Goal: Task Accomplishment & Management: Use online tool/utility

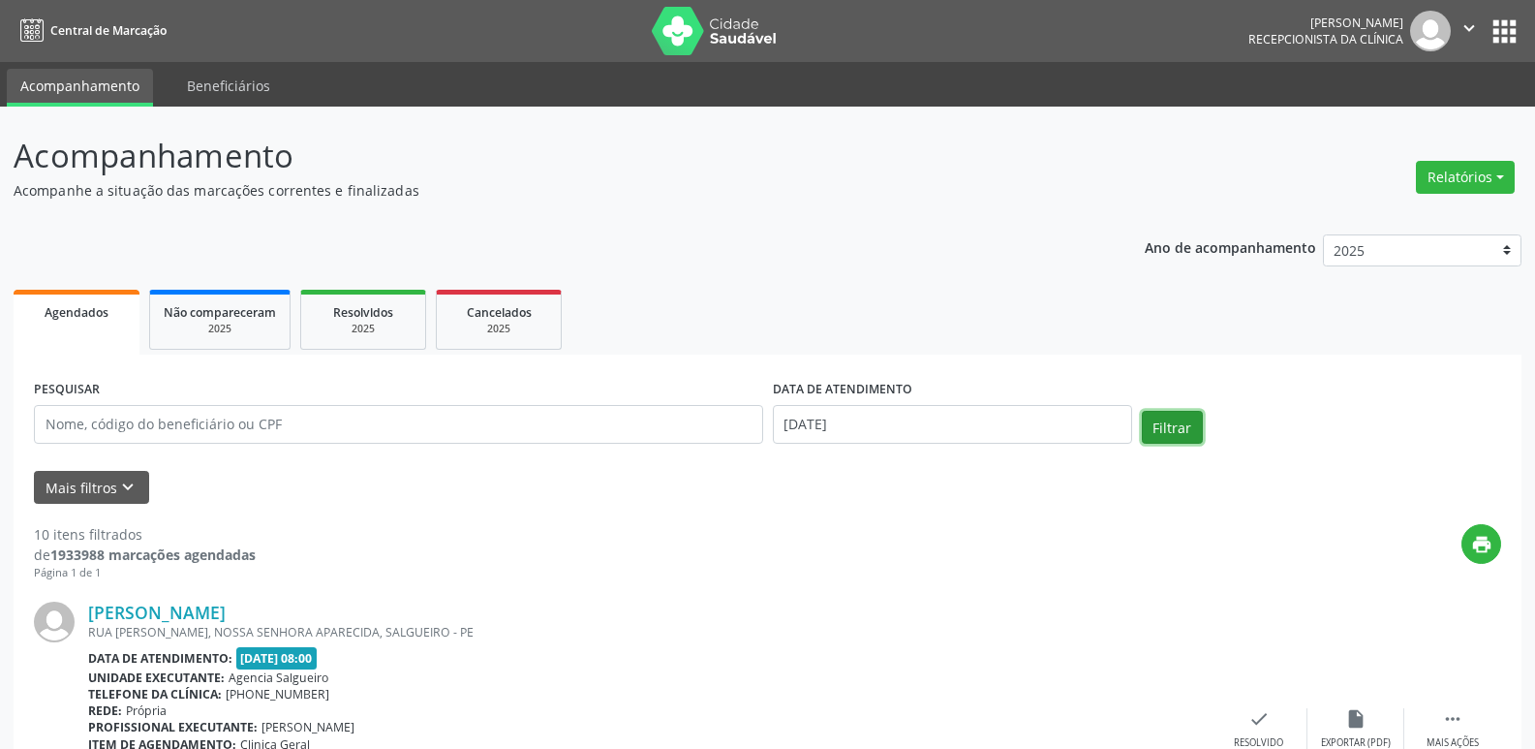
click at [1165, 433] on button "Filtrar" at bounding box center [1172, 427] width 61 height 33
click at [1464, 171] on button "Relatórios" at bounding box center [1465, 177] width 99 height 33
click at [1430, 205] on link "Agendamentos" at bounding box center [1412, 218] width 208 height 27
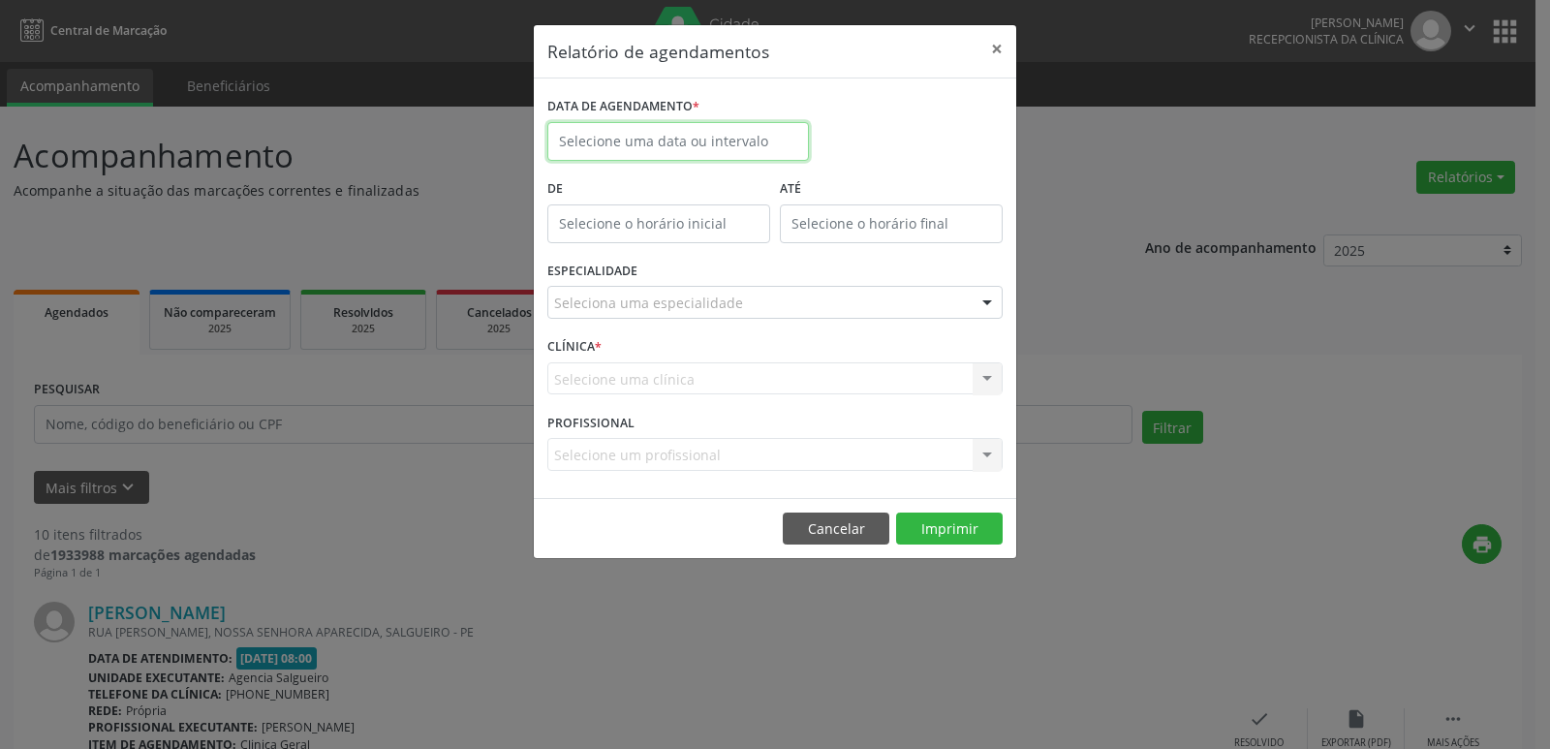
click at [769, 143] on input "text" at bounding box center [678, 141] width 262 height 39
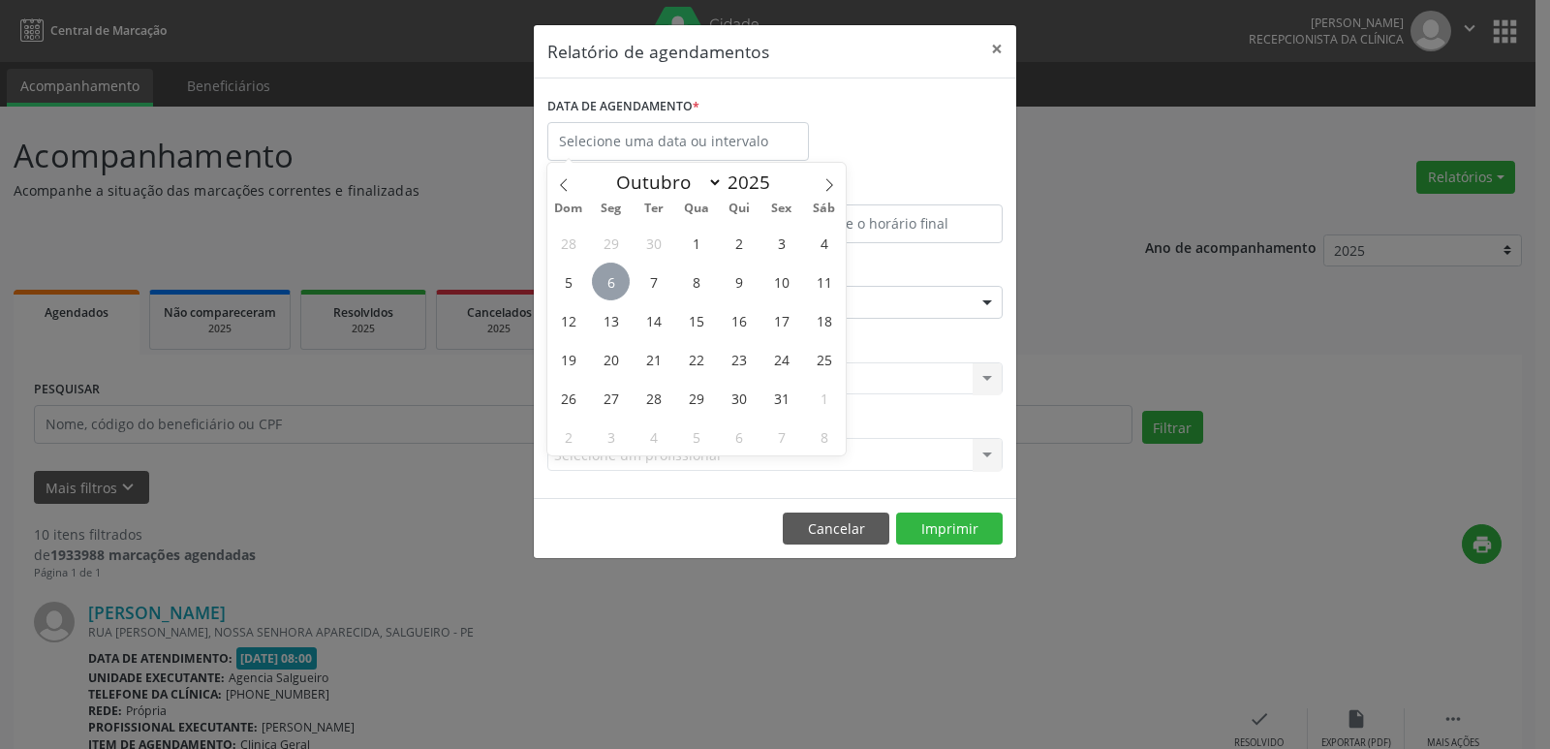
click at [609, 286] on span "6" at bounding box center [611, 282] width 38 height 38
type input "[DATE]"
click at [609, 286] on span "6" at bounding box center [611, 282] width 38 height 38
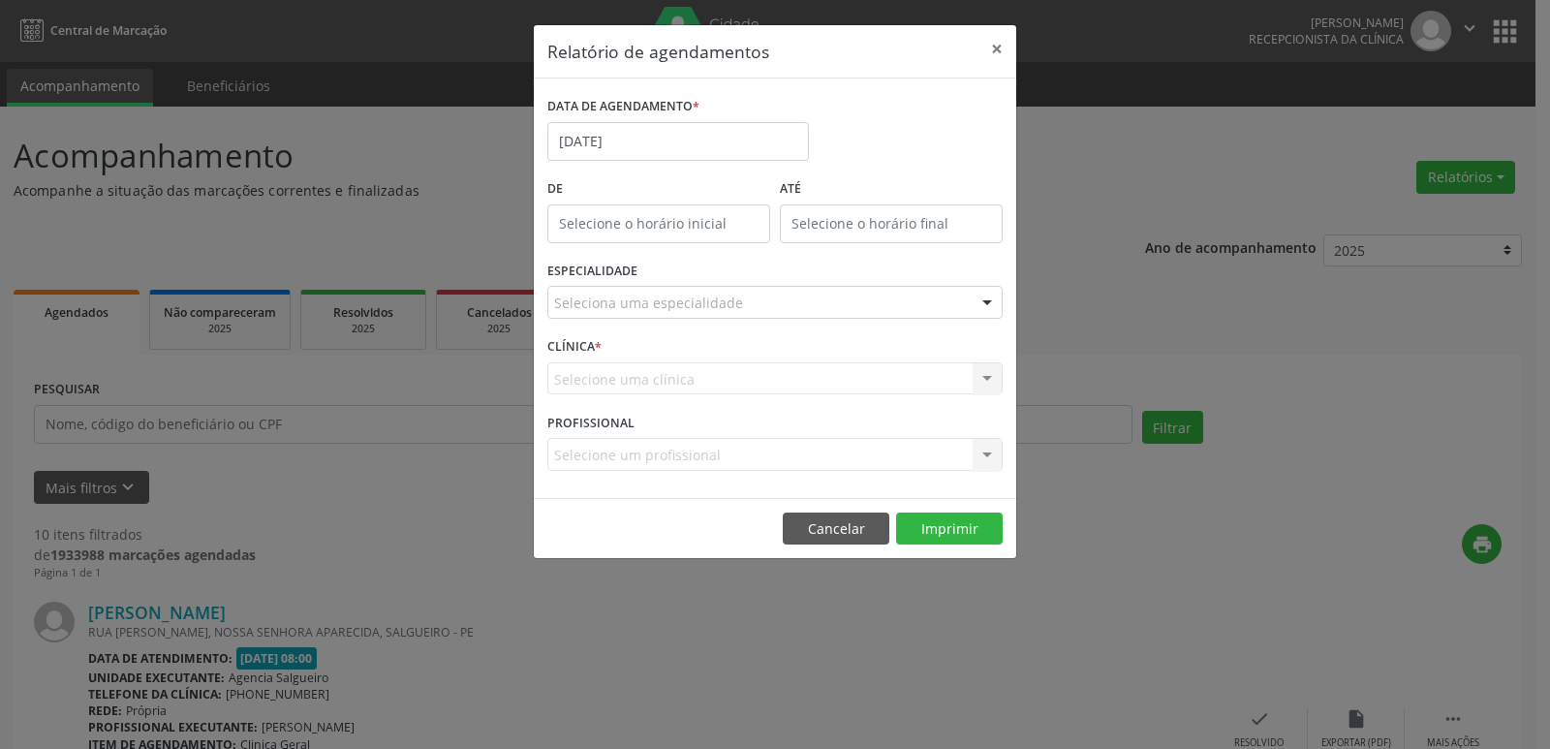
click at [791, 381] on div "Selecione uma clínica Nenhum resultado encontrado para: " " Não há nenhuma opçã…" at bounding box center [774, 378] width 455 height 33
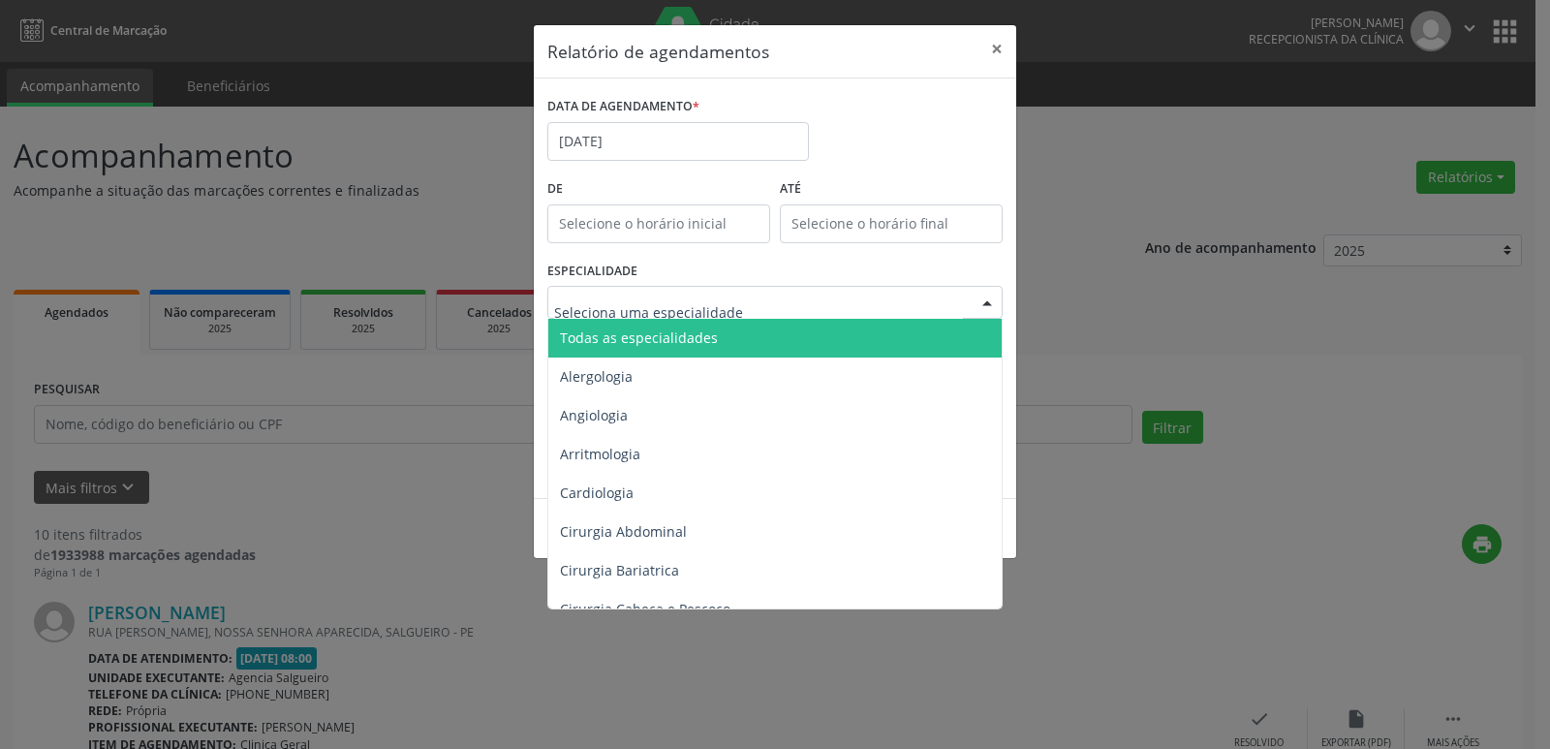
click at [772, 307] on div at bounding box center [774, 302] width 455 height 33
type input "gin"
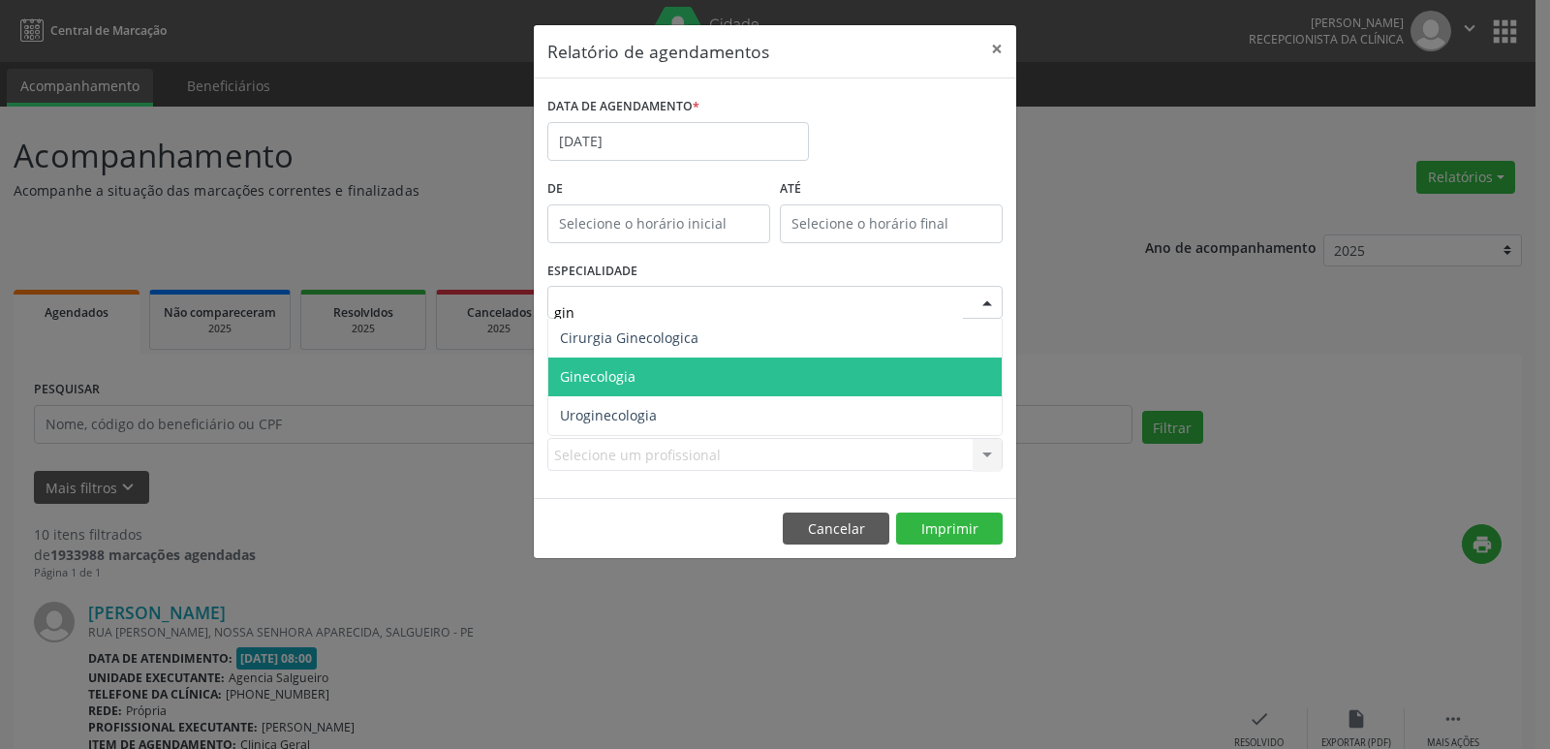
click at [727, 385] on span "Ginecologia" at bounding box center [774, 376] width 453 height 39
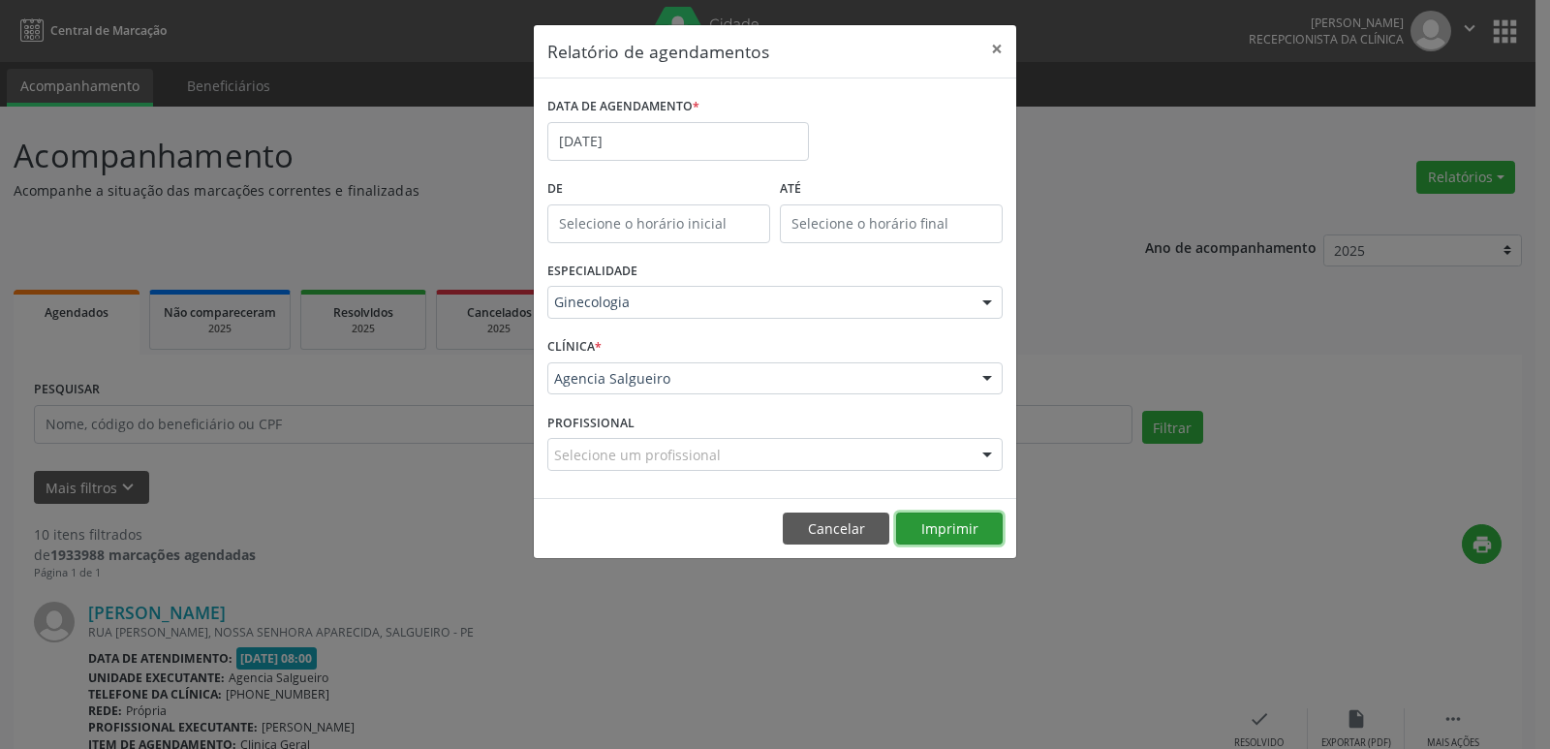
click at [946, 526] on button "Imprimir" at bounding box center [949, 528] width 107 height 33
click at [852, 527] on button "Cancelar" at bounding box center [836, 528] width 107 height 33
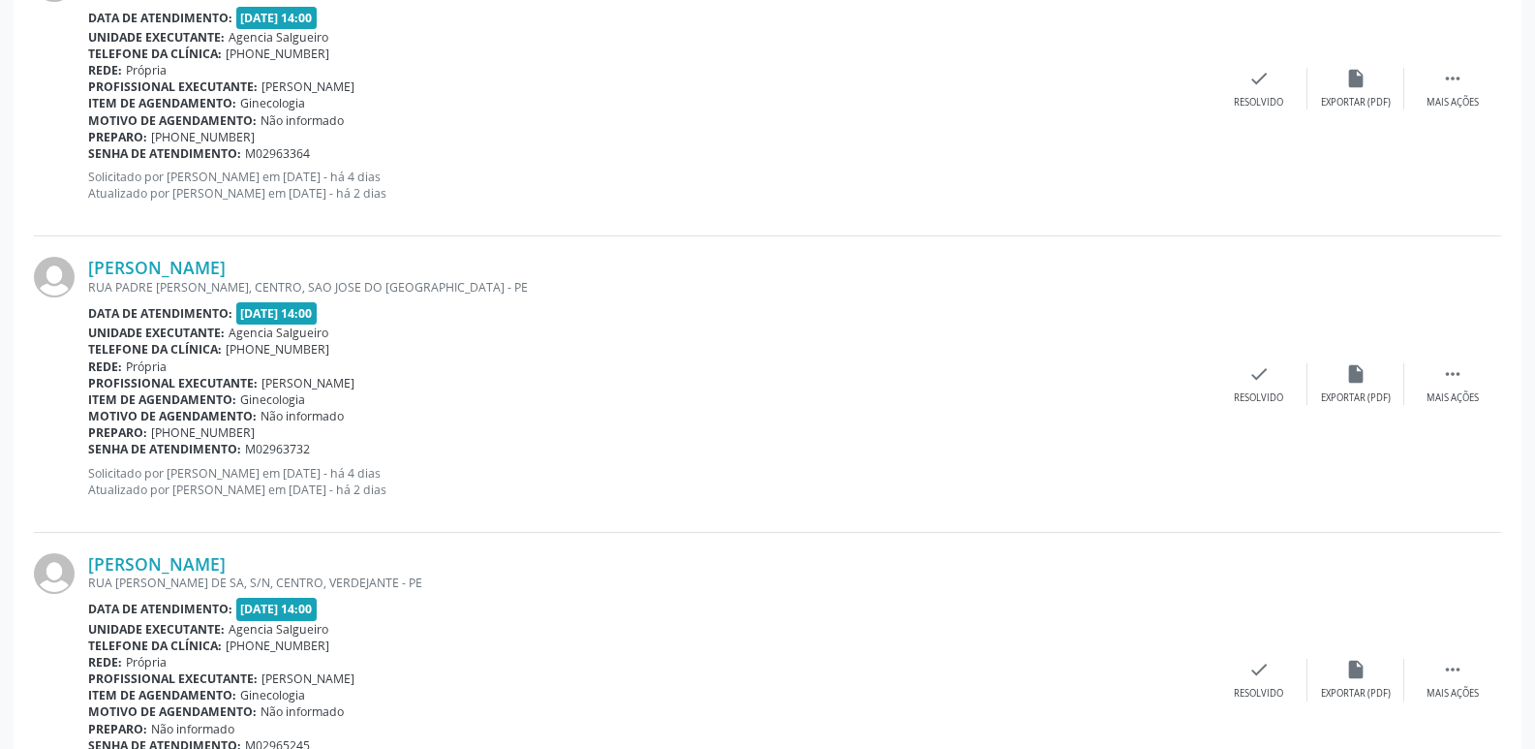
scroll to position [2824, 0]
